Goal: Find specific page/section

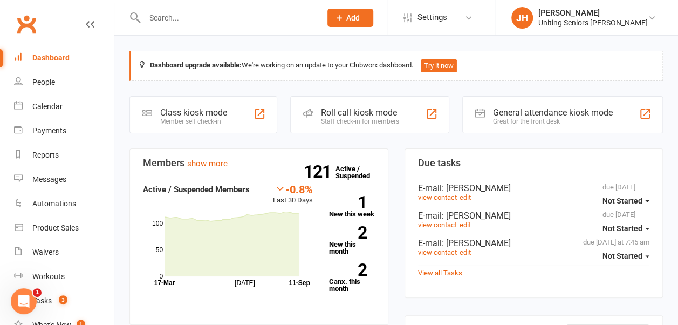
click at [201, 19] on input "text" at bounding box center [227, 17] width 172 height 15
type input "[PERSON_NAME]"
click at [195, 33] on div at bounding box center [221, 17] width 184 height 35
click at [187, 24] on input "text" at bounding box center [227, 17] width 172 height 15
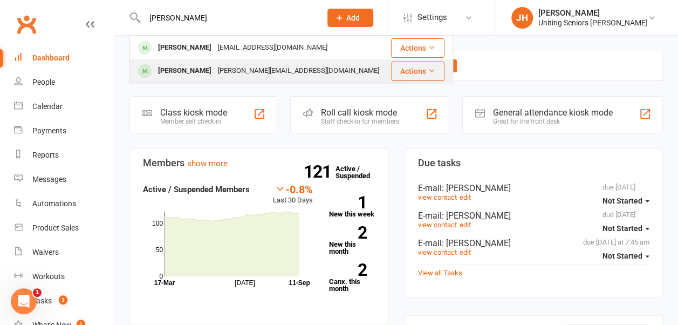
type input "[PERSON_NAME]"
click at [197, 65] on div "[PERSON_NAME]" at bounding box center [185, 71] width 60 height 16
